Goal: Information Seeking & Learning: Check status

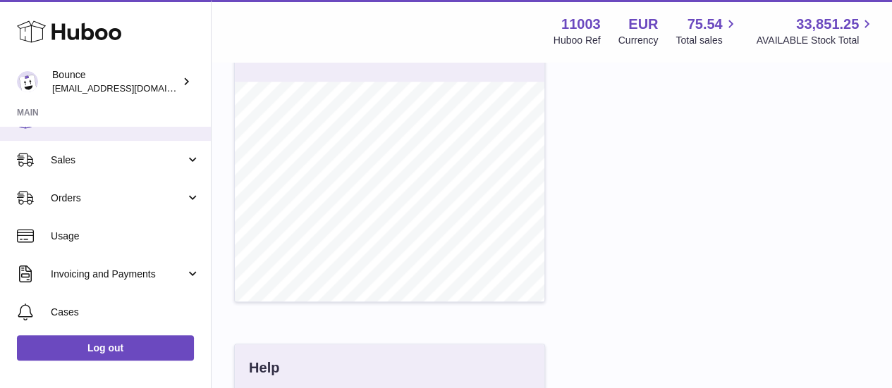
scroll to position [102, 0]
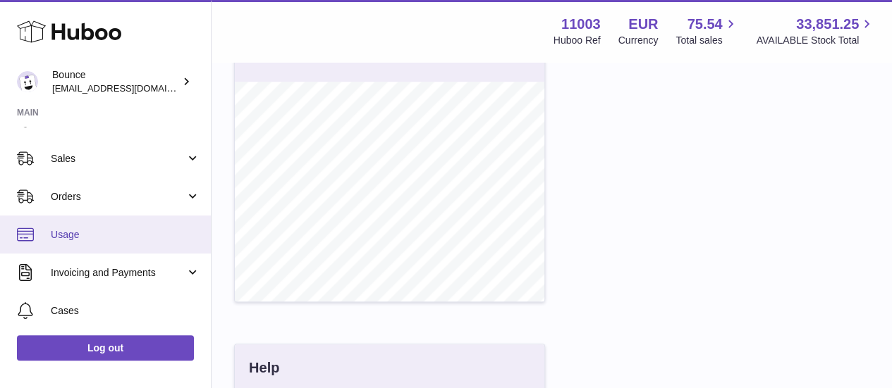
click at [95, 235] on span "Usage" at bounding box center [125, 234] width 149 height 13
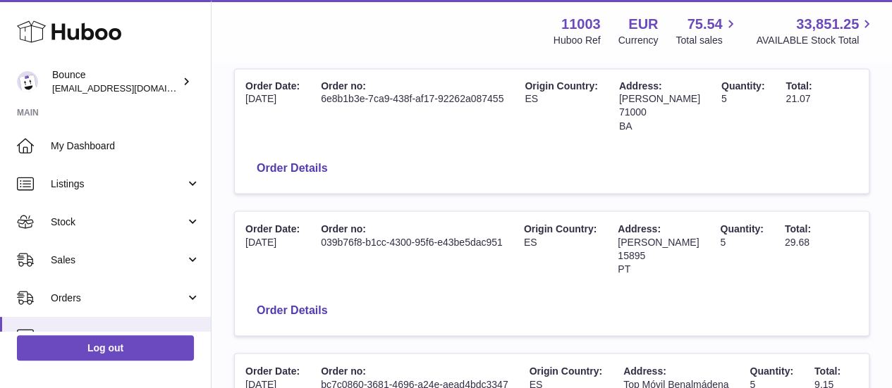
scroll to position [1183, 0]
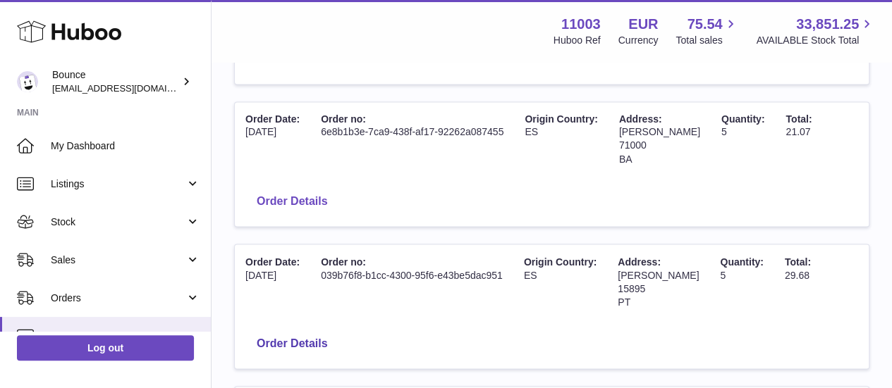
click at [338, 195] on button "Order Details" at bounding box center [291, 201] width 93 height 29
click at [770, 157] on div at bounding box center [446, 194] width 892 height 388
